Goal: Obtain resource: Obtain resource

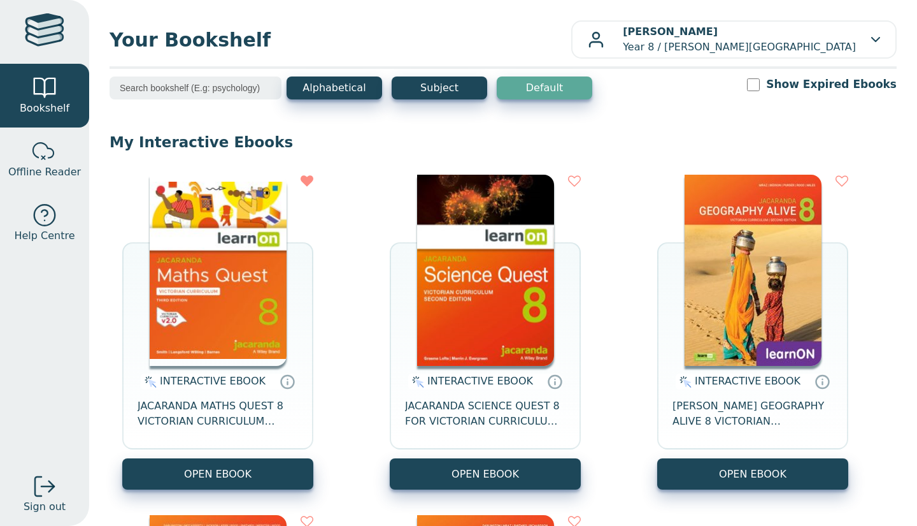
click at [245, 245] on img at bounding box center [218, 270] width 137 height 191
click at [226, 324] on img at bounding box center [218, 270] width 137 height 191
click at [468, 233] on img at bounding box center [485, 270] width 137 height 191
